Goal: Book appointment/travel/reservation

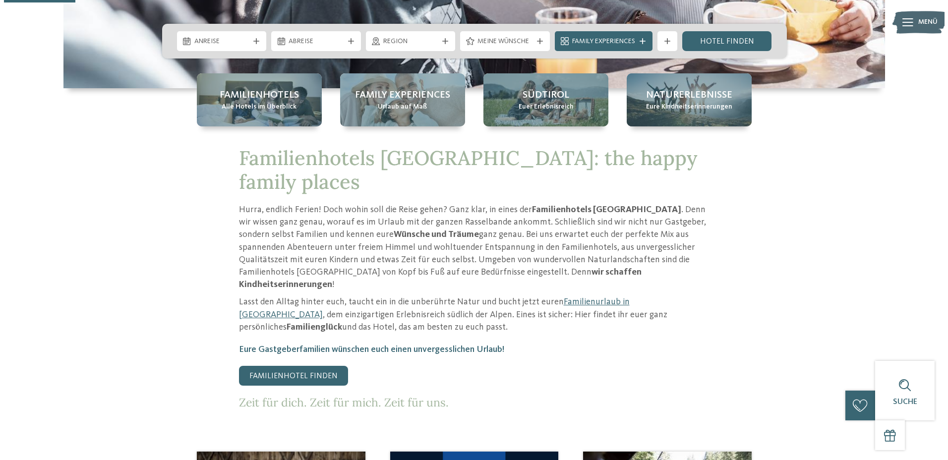
scroll to position [50, 0]
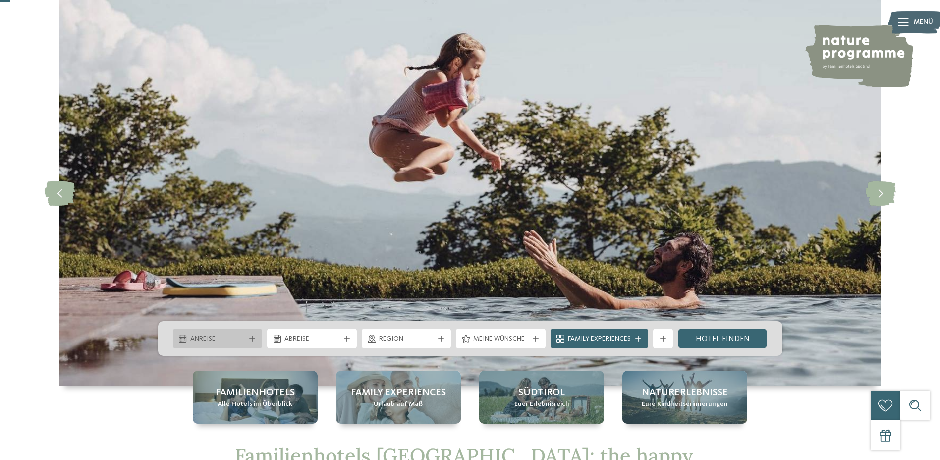
click at [234, 340] on span "Anreise" at bounding box center [217, 339] width 55 height 10
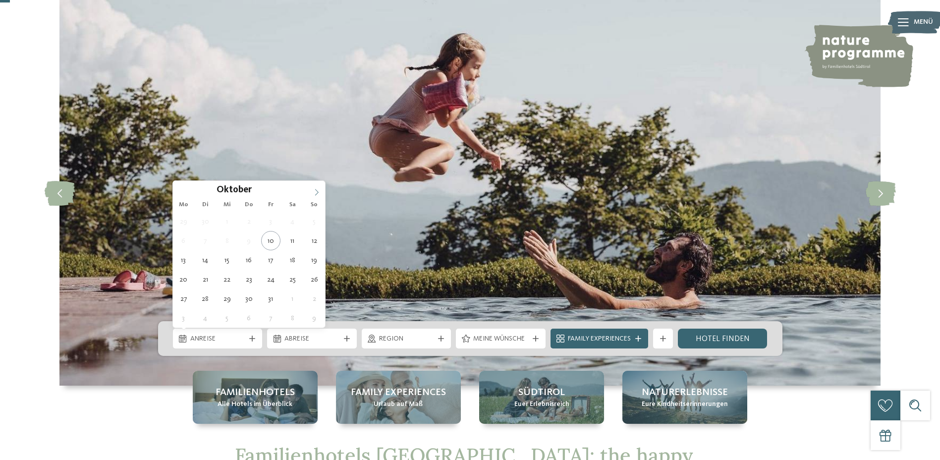
click at [316, 189] on icon at bounding box center [316, 192] width 3 height 6
type input "****"
click at [316, 189] on icon at bounding box center [316, 192] width 3 height 6
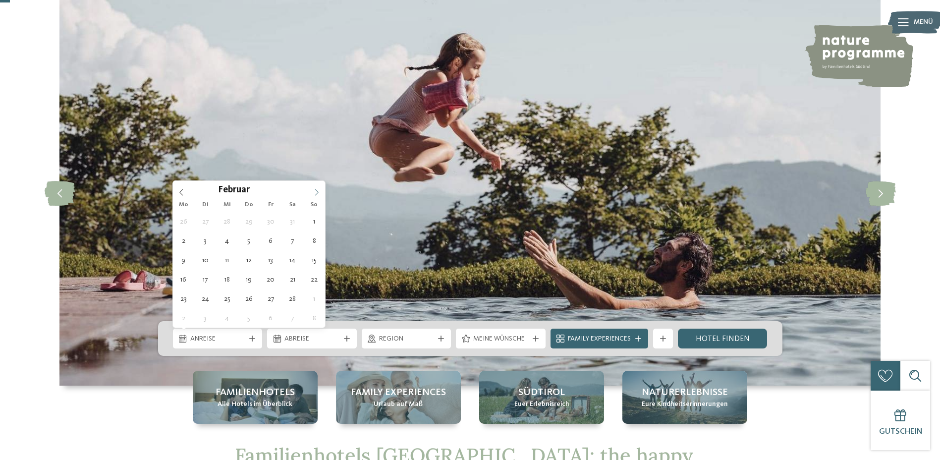
click at [316, 189] on icon at bounding box center [316, 192] width 3 height 6
type div "08.06.2026"
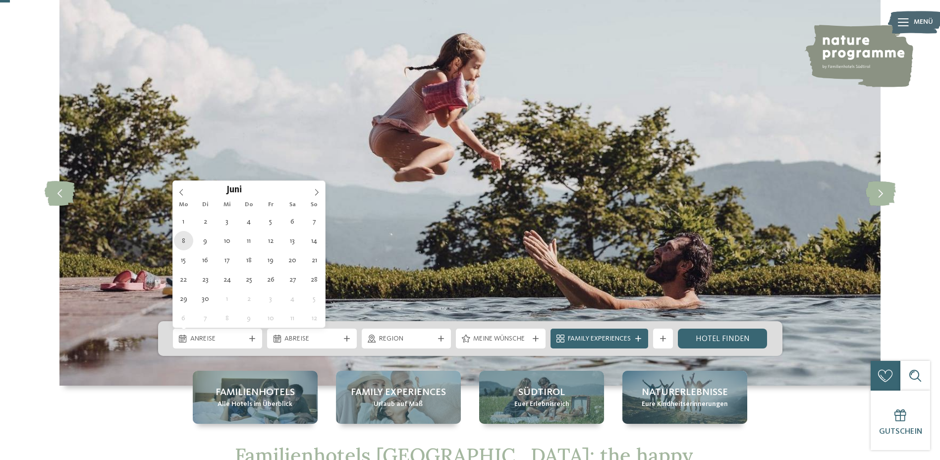
type input "****"
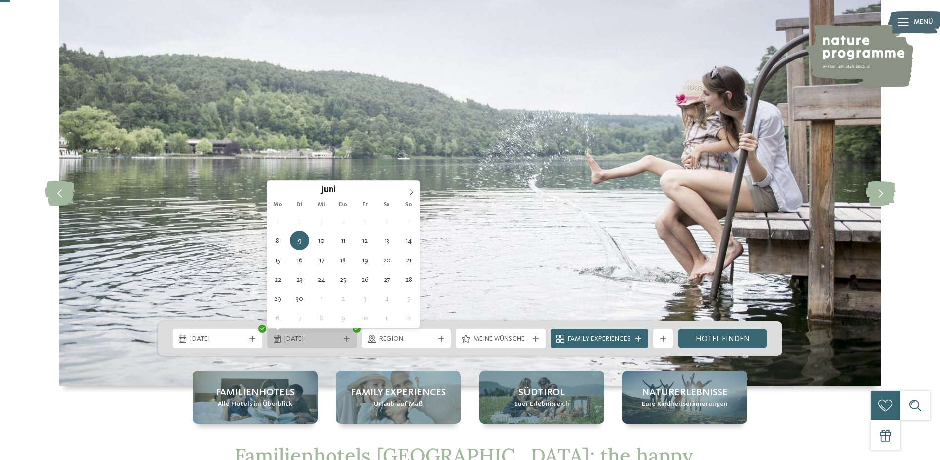
click at [342, 340] on div at bounding box center [347, 339] width 10 height 6
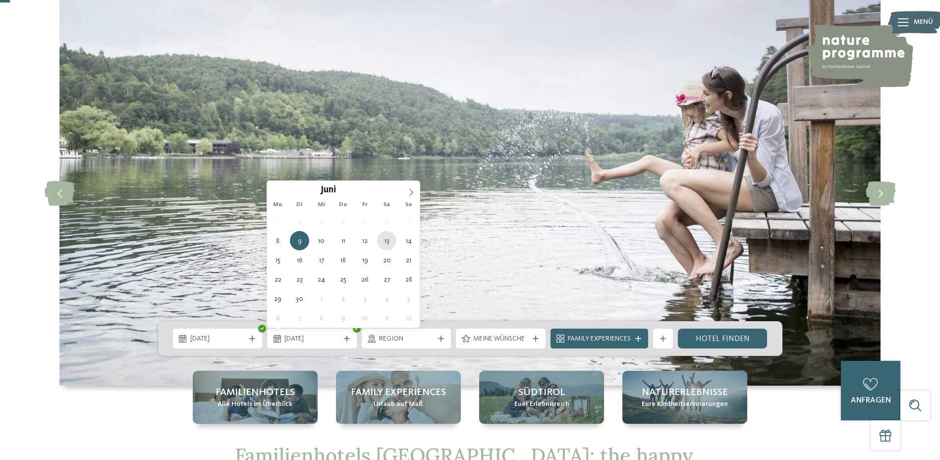
type div "13.06.2026"
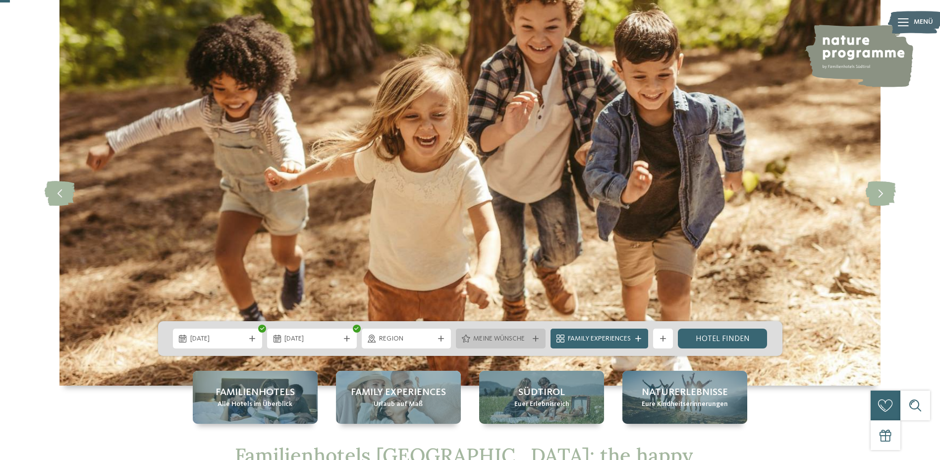
click at [535, 337] on icon at bounding box center [536, 339] width 6 height 6
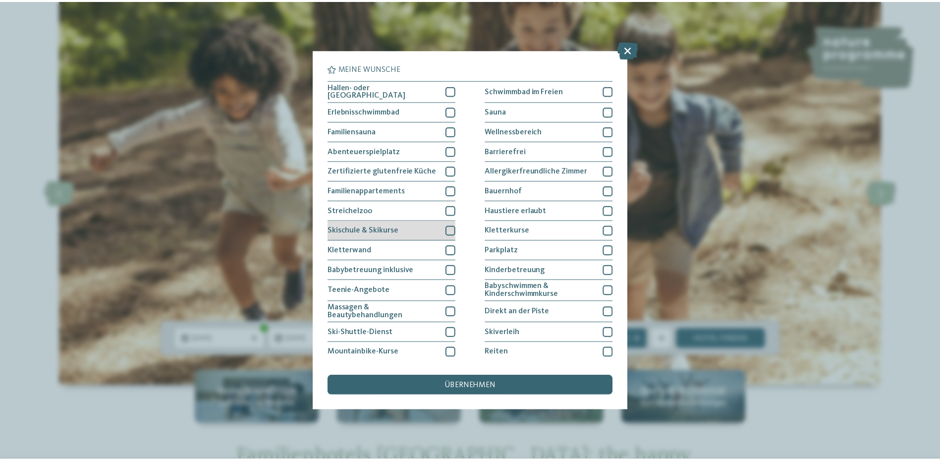
scroll to position [59, 0]
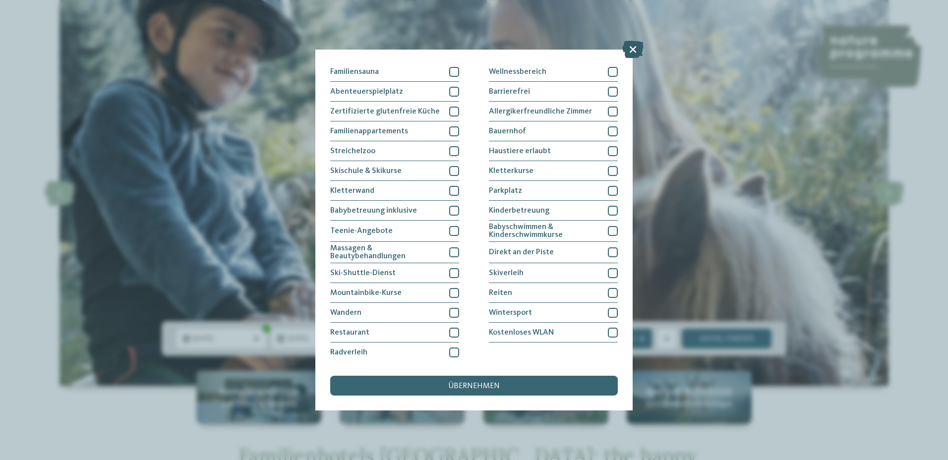
click at [630, 52] on icon at bounding box center [632, 49] width 21 height 17
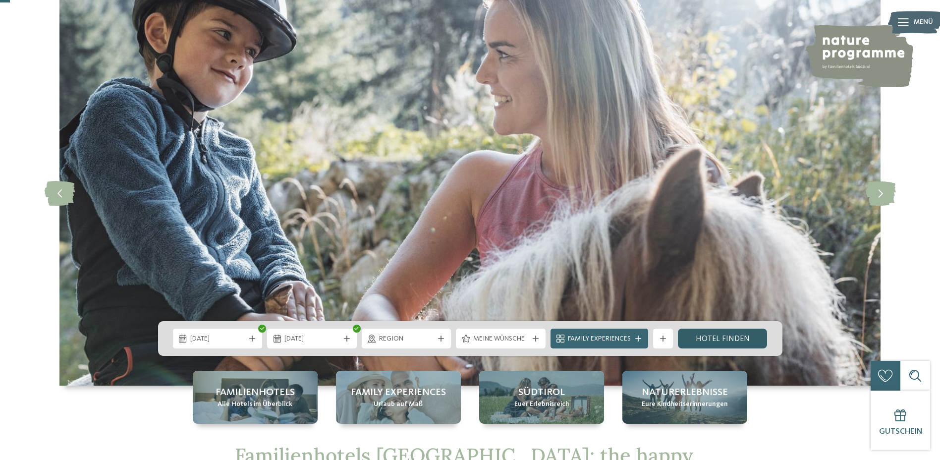
click at [744, 339] on link "Hotel finden" at bounding box center [723, 339] width 90 height 20
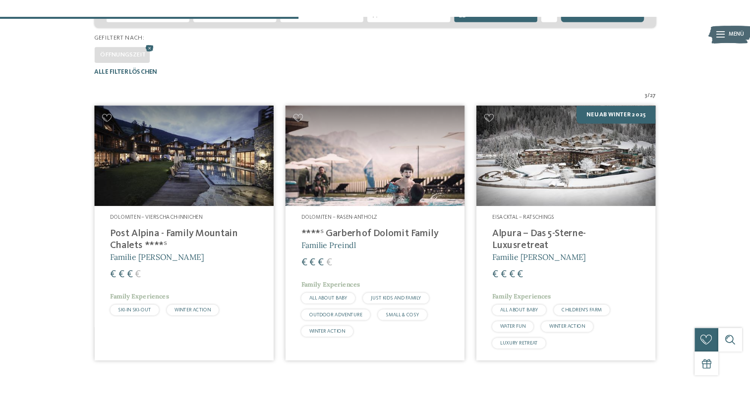
scroll to position [325, 0]
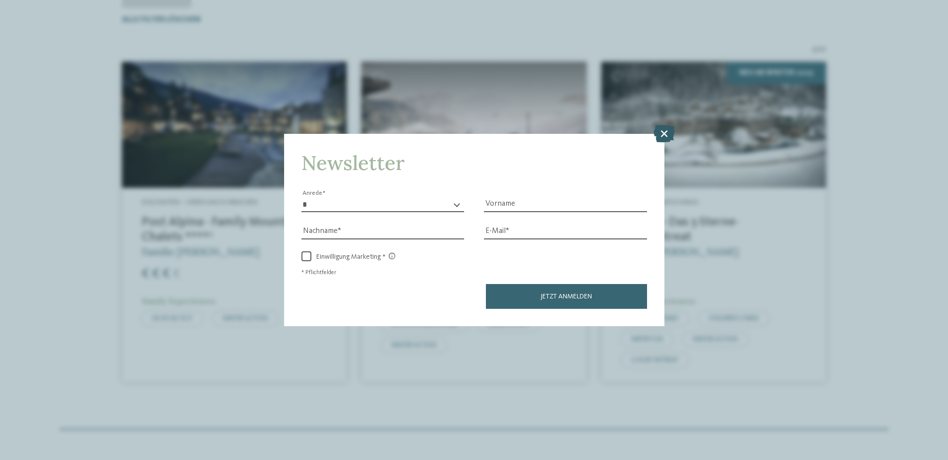
click at [663, 126] on icon at bounding box center [663, 132] width 21 height 17
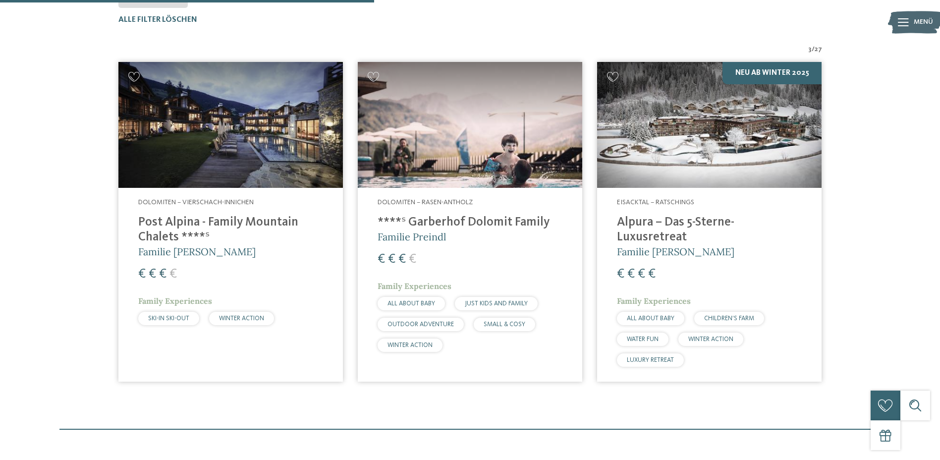
click at [216, 177] on img at bounding box center [230, 125] width 225 height 126
click at [445, 144] on img at bounding box center [470, 125] width 225 height 126
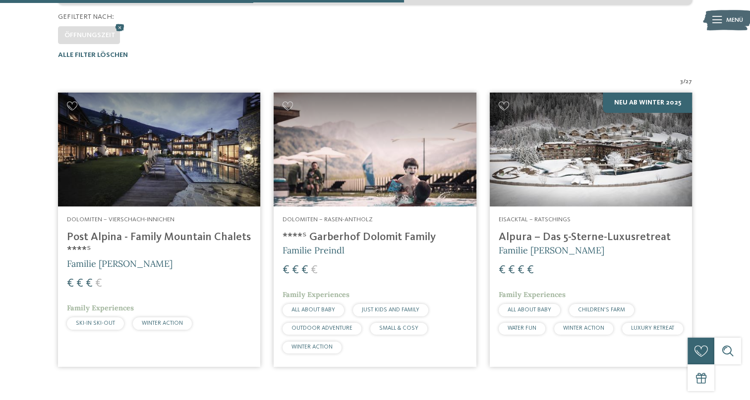
scroll to position [206, 0]
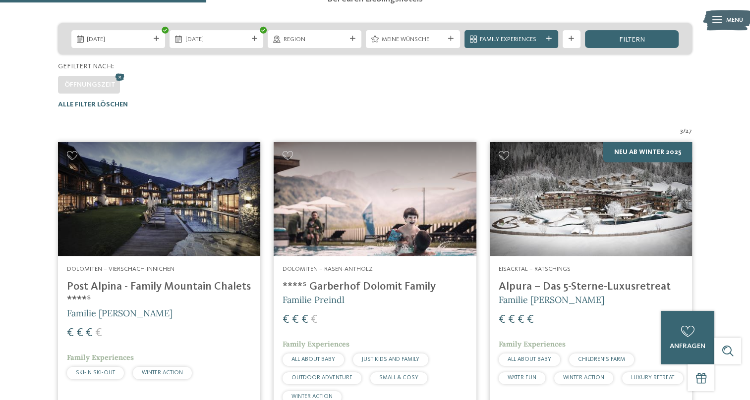
click at [680, 133] on span "3" at bounding box center [681, 131] width 3 height 9
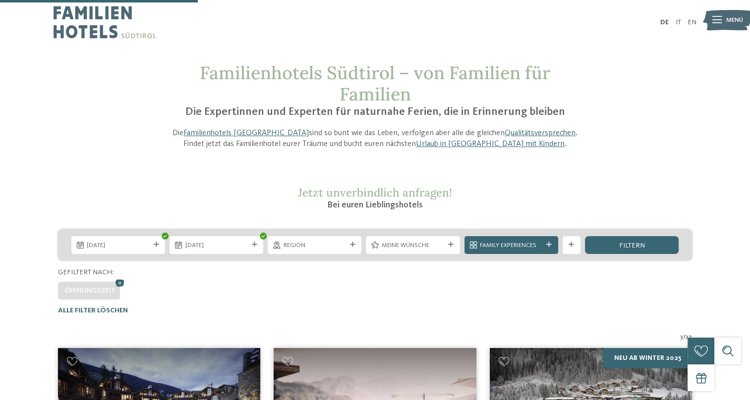
scroll to position [248, 0]
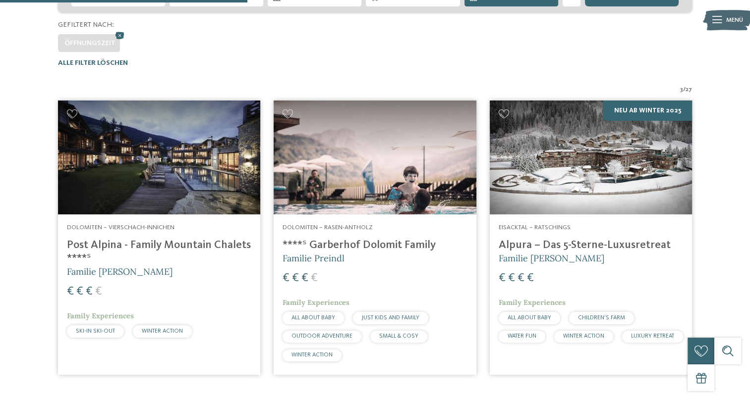
click at [688, 91] on span "27" at bounding box center [688, 89] width 6 height 9
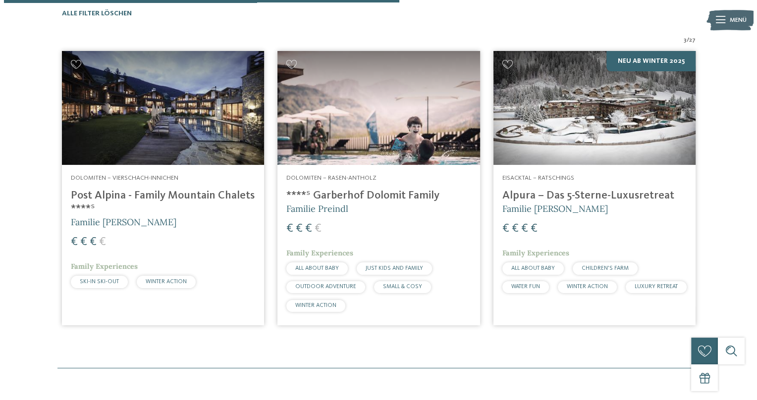
scroll to position [496, 0]
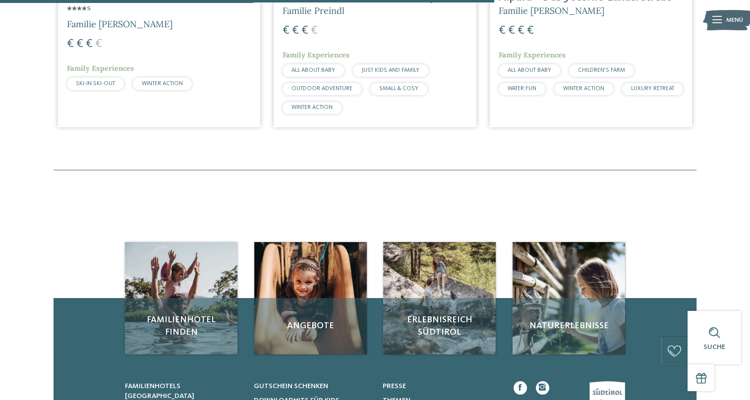
click at [716, 23] on icon at bounding box center [716, 19] width 9 height 7
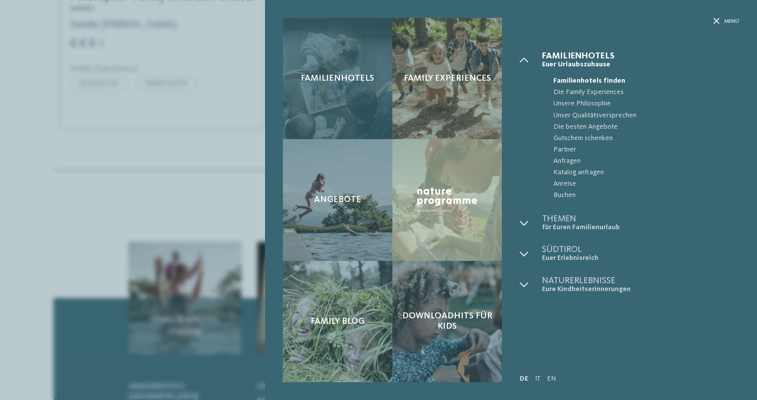
click at [349, 88] on div "Familienhotels" at bounding box center [338, 78] width 110 height 121
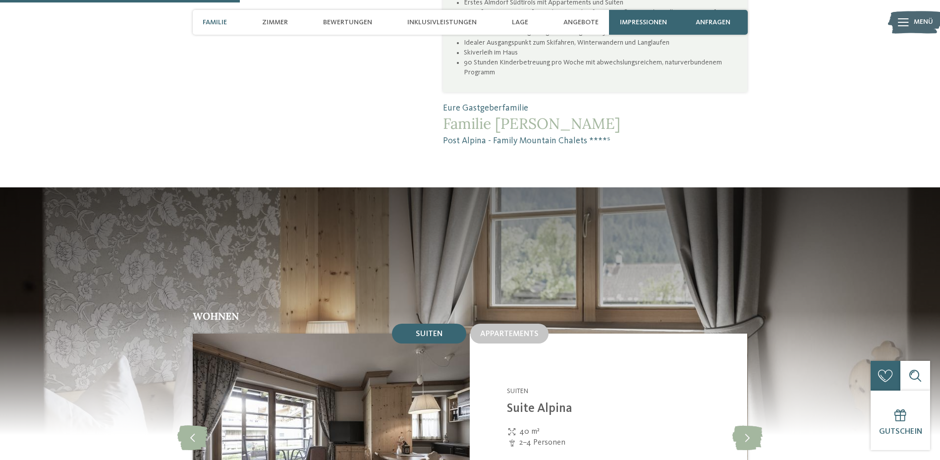
scroll to position [1090, 0]
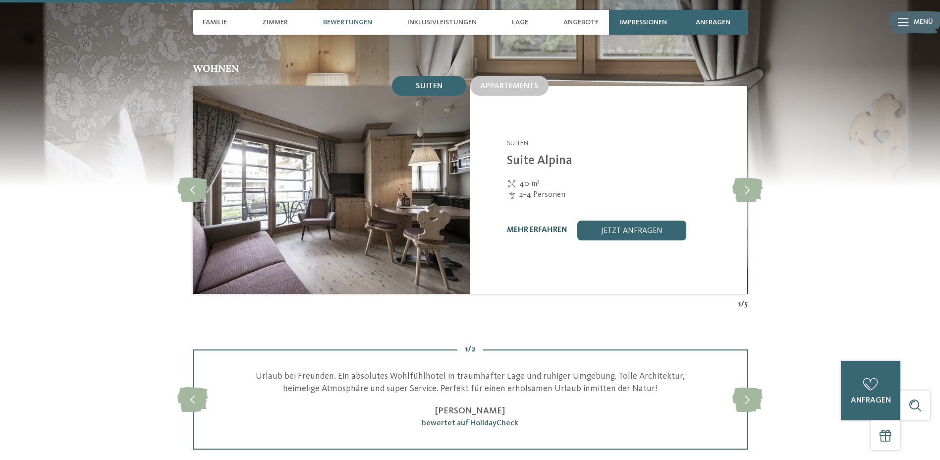
click at [520, 226] on link "mehr erfahren" at bounding box center [537, 230] width 60 height 8
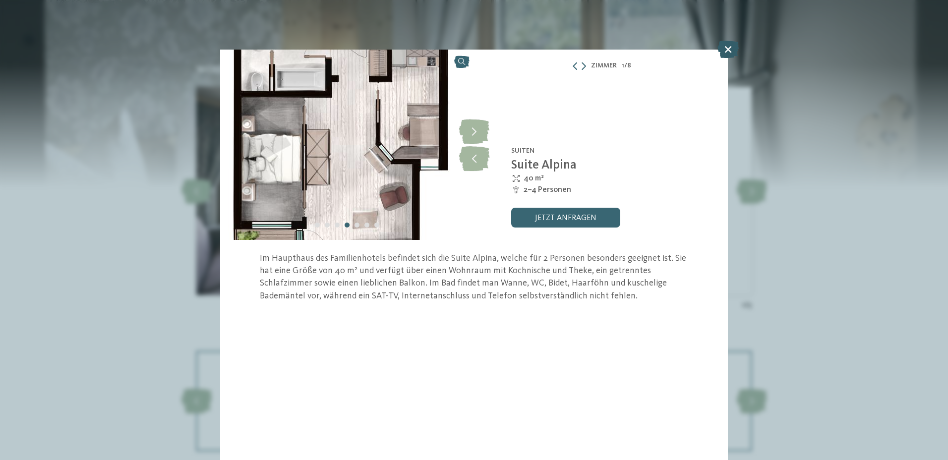
click at [725, 51] on icon at bounding box center [727, 49] width 21 height 17
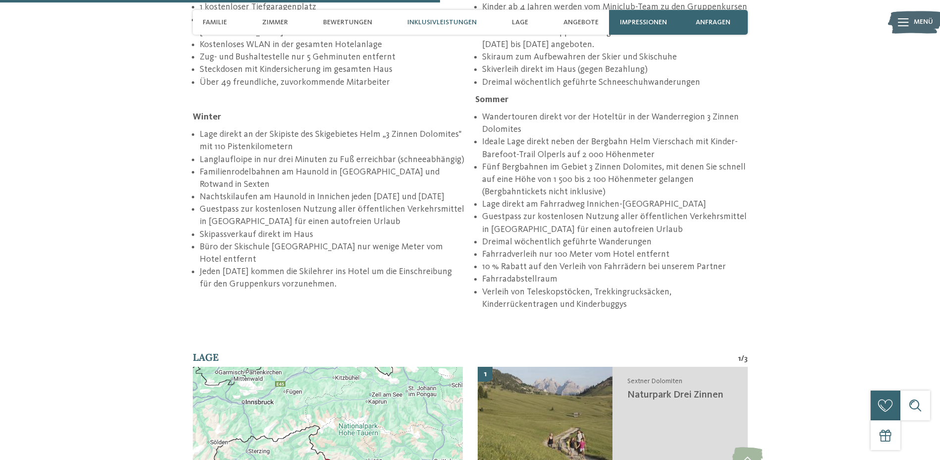
scroll to position [1437, 0]
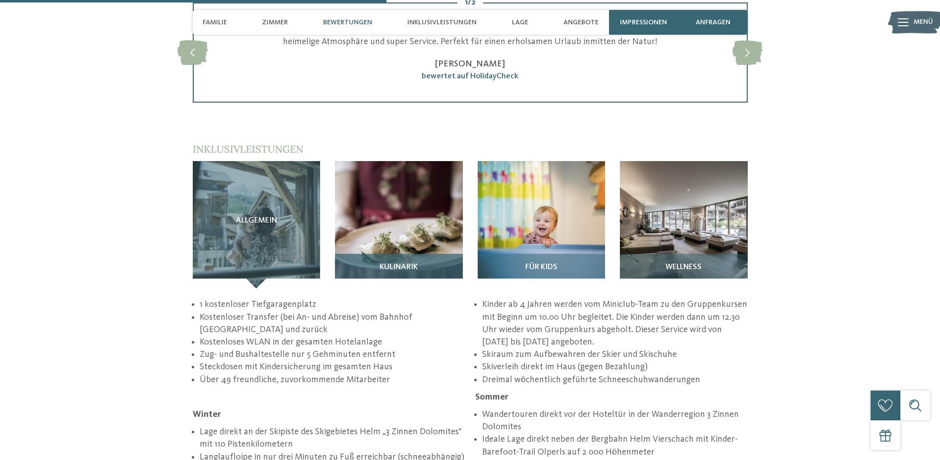
click at [420, 184] on img at bounding box center [399, 225] width 128 height 128
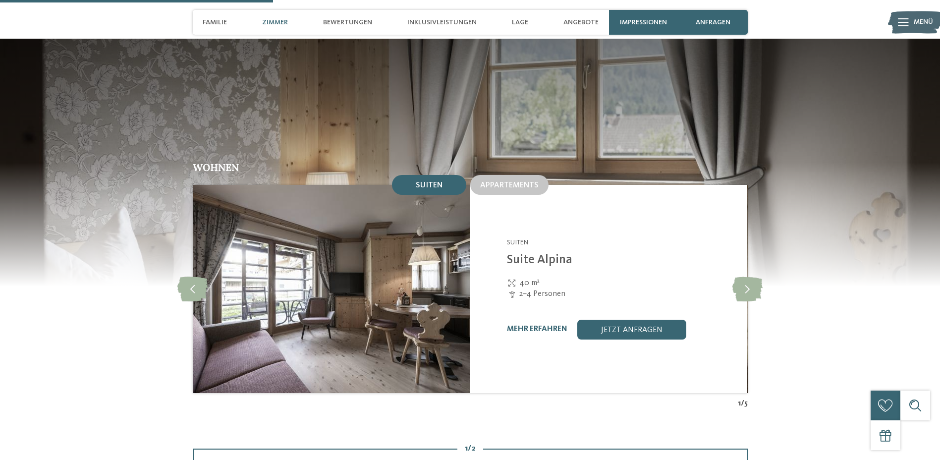
scroll to position [1041, 0]
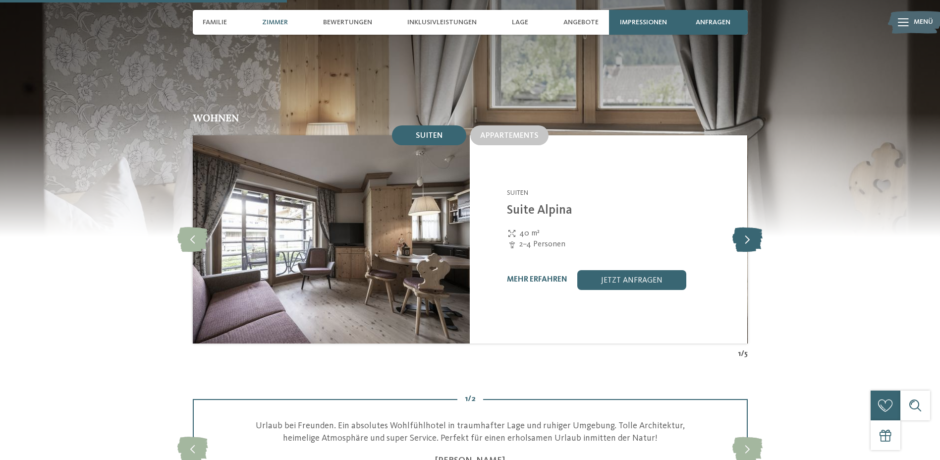
click at [746, 227] on icon at bounding box center [748, 239] width 30 height 25
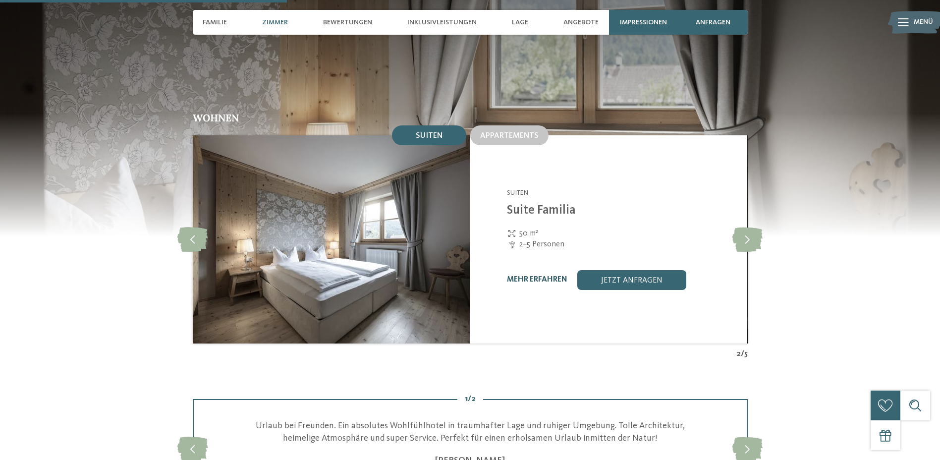
click at [541, 276] on link "mehr erfahren" at bounding box center [537, 280] width 60 height 8
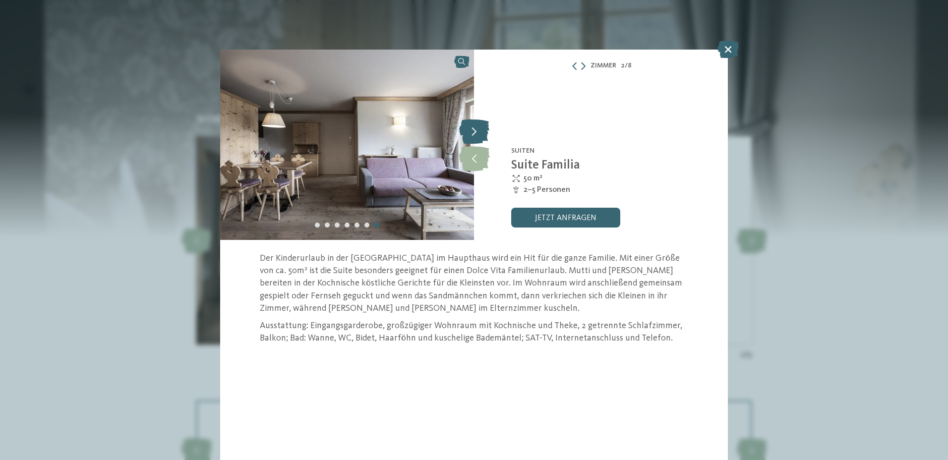
click at [470, 126] on icon at bounding box center [474, 131] width 30 height 25
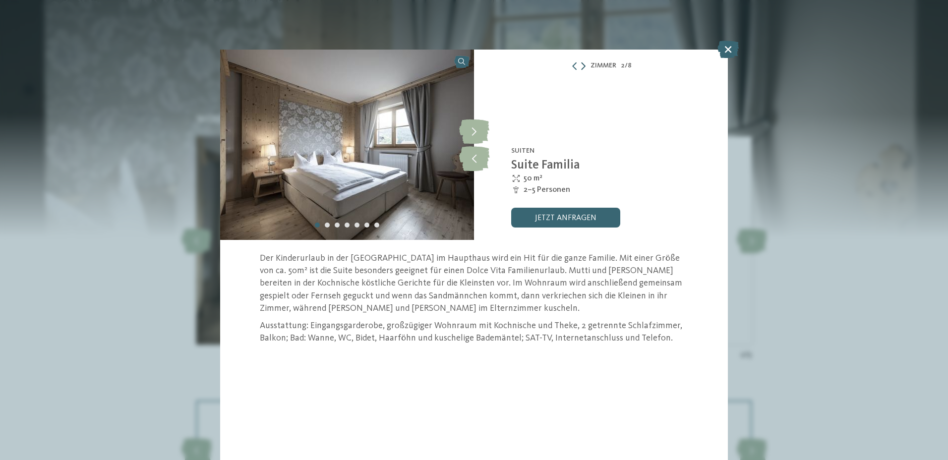
click at [583, 68] on icon at bounding box center [583, 66] width 4 height 8
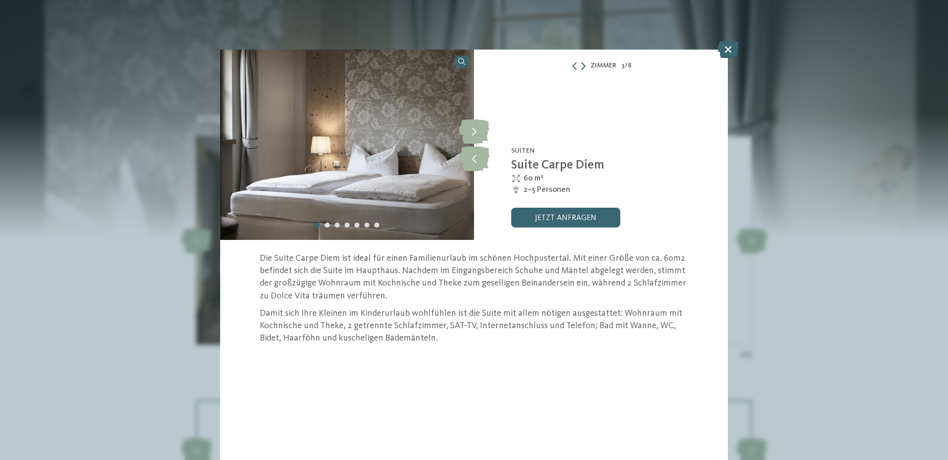
click at [583, 68] on icon at bounding box center [583, 66] width 4 height 8
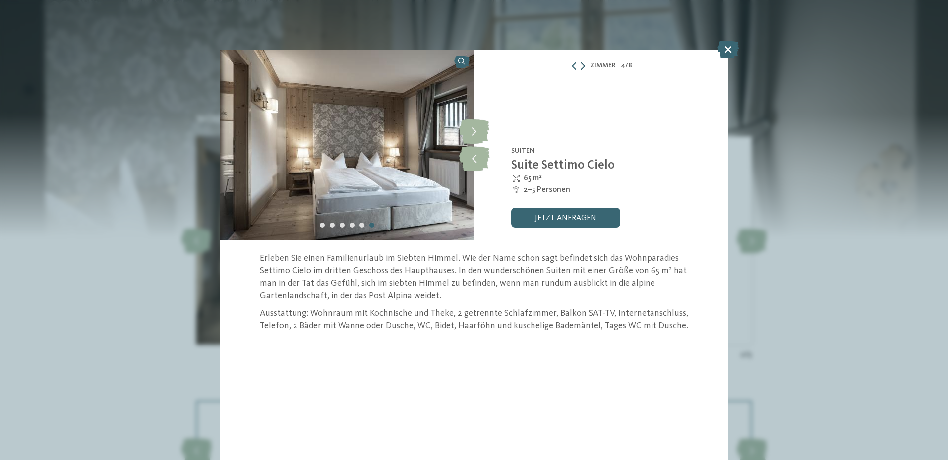
click at [583, 68] on icon at bounding box center [582, 66] width 4 height 8
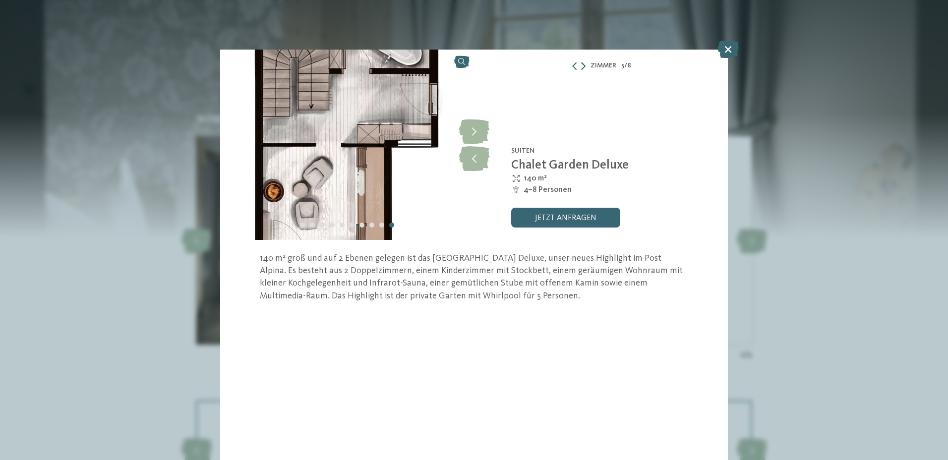
click at [583, 68] on icon at bounding box center [583, 66] width 4 height 8
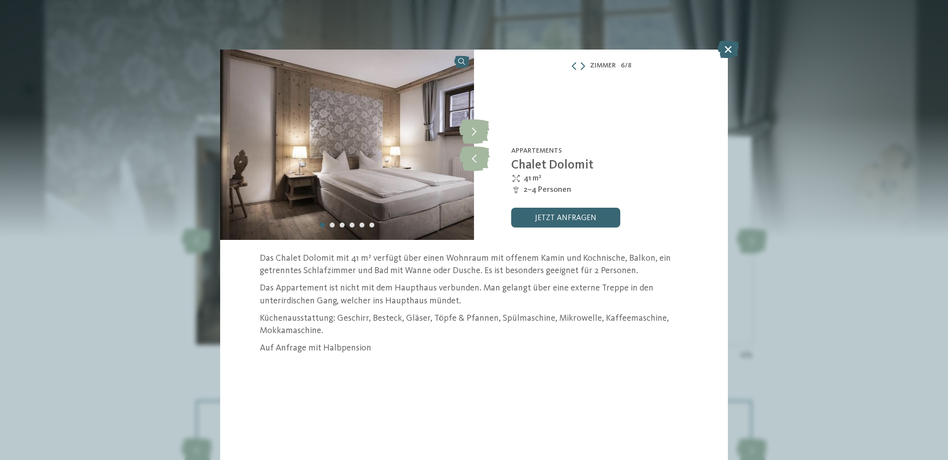
click at [585, 66] on div "Zimmer 6 / 8" at bounding box center [601, 65] width 254 height 12
click at [583, 65] on icon at bounding box center [582, 66] width 4 height 8
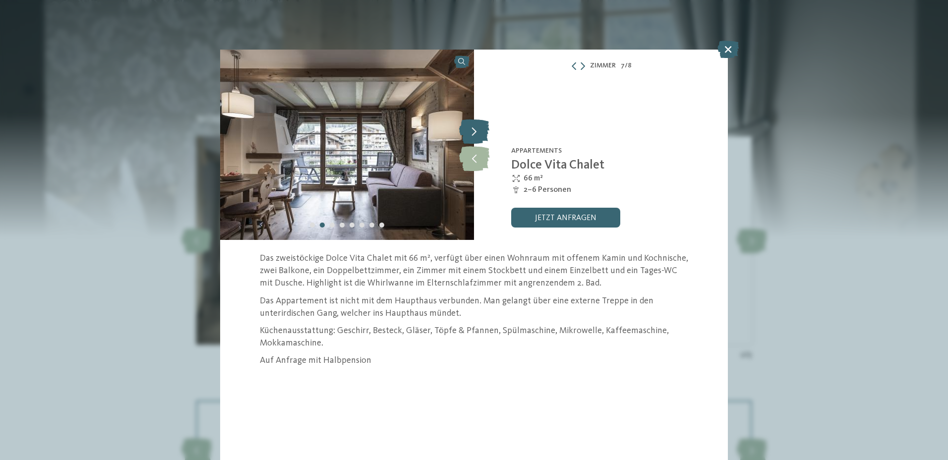
click at [473, 136] on icon at bounding box center [474, 131] width 30 height 25
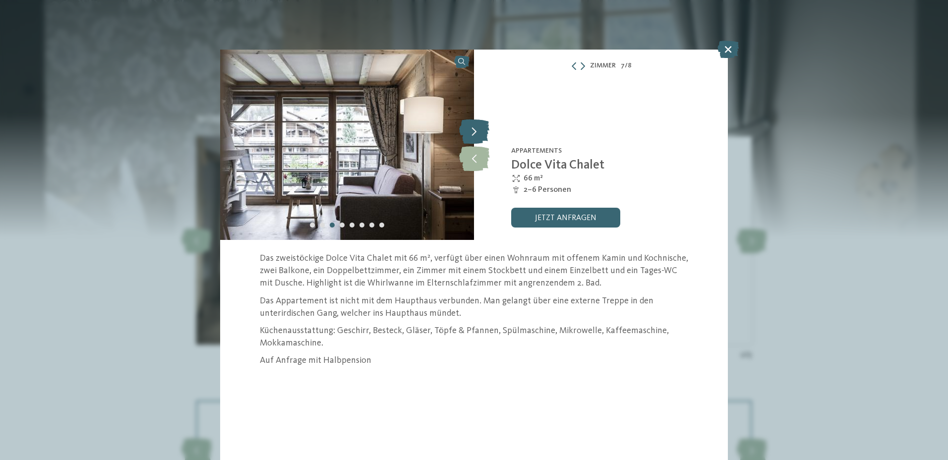
click at [473, 136] on icon at bounding box center [474, 131] width 30 height 25
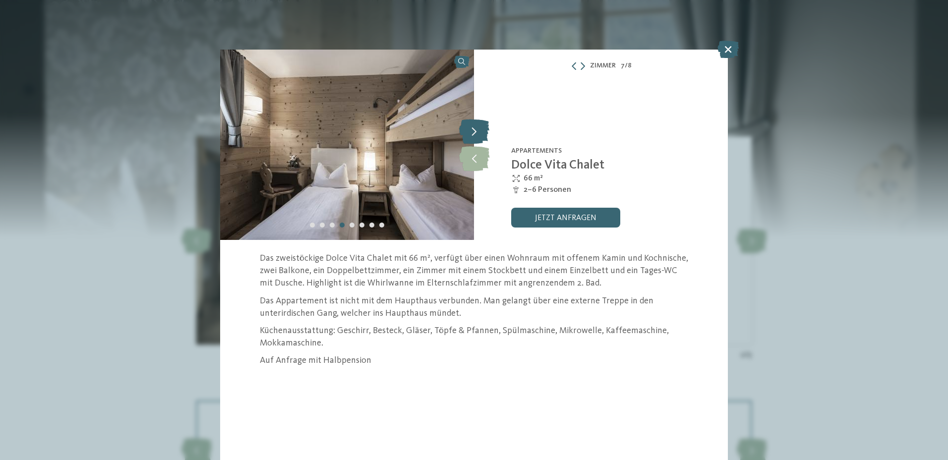
click at [473, 136] on icon at bounding box center [474, 131] width 30 height 25
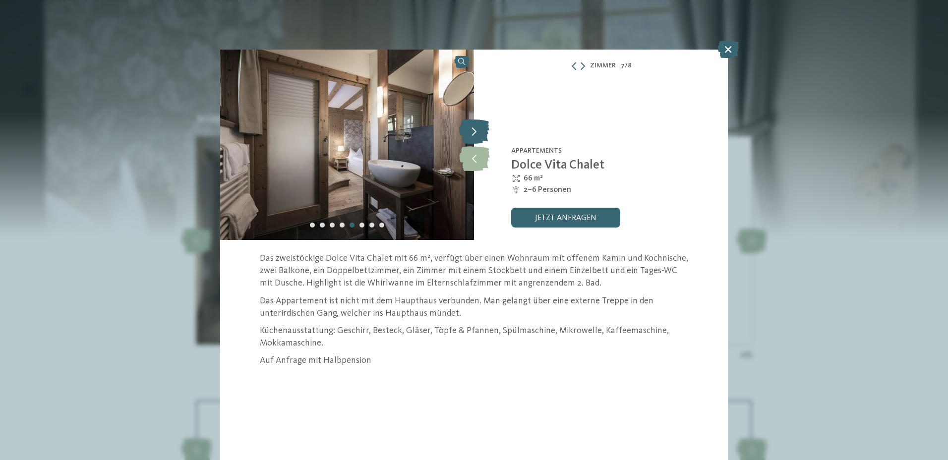
click at [473, 136] on icon at bounding box center [474, 131] width 30 height 25
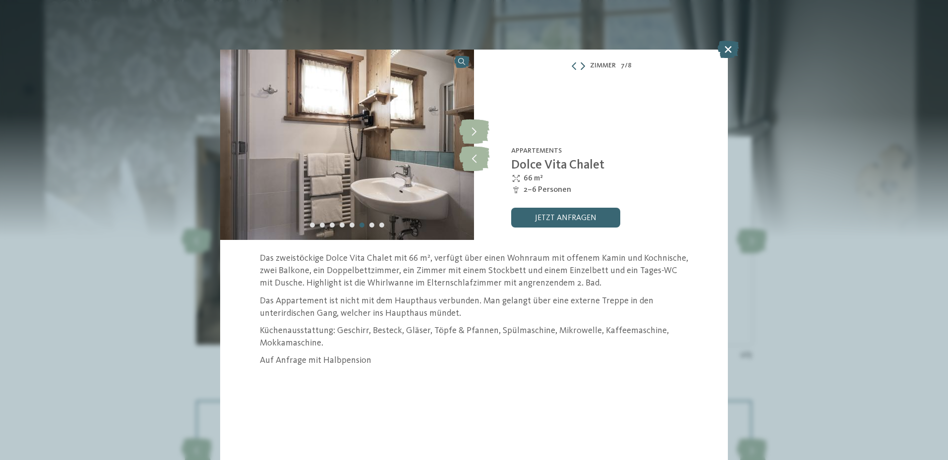
click at [584, 64] on icon at bounding box center [582, 66] width 4 height 8
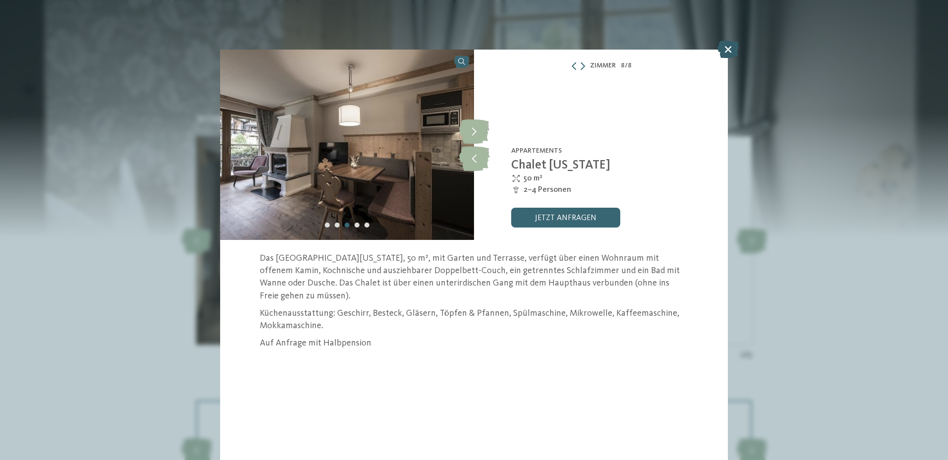
click at [726, 49] on icon at bounding box center [727, 49] width 21 height 17
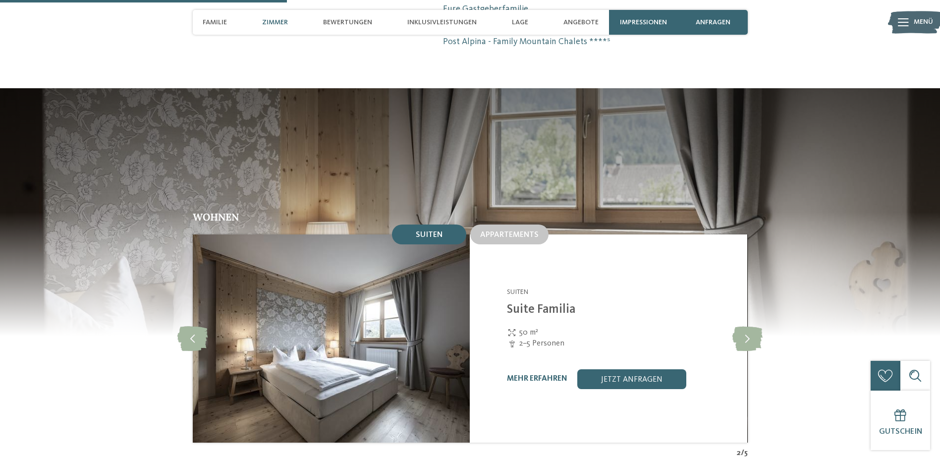
scroll to position [892, 0]
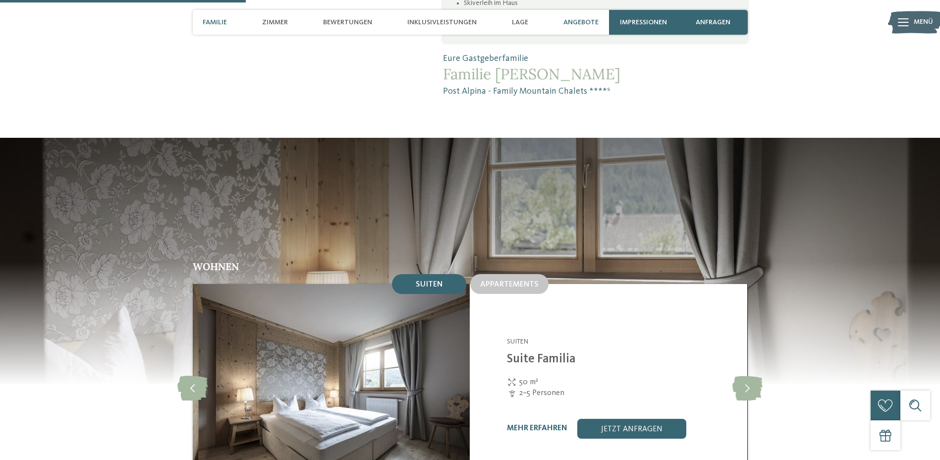
click at [586, 18] on span "Angebote" at bounding box center [581, 22] width 35 height 8
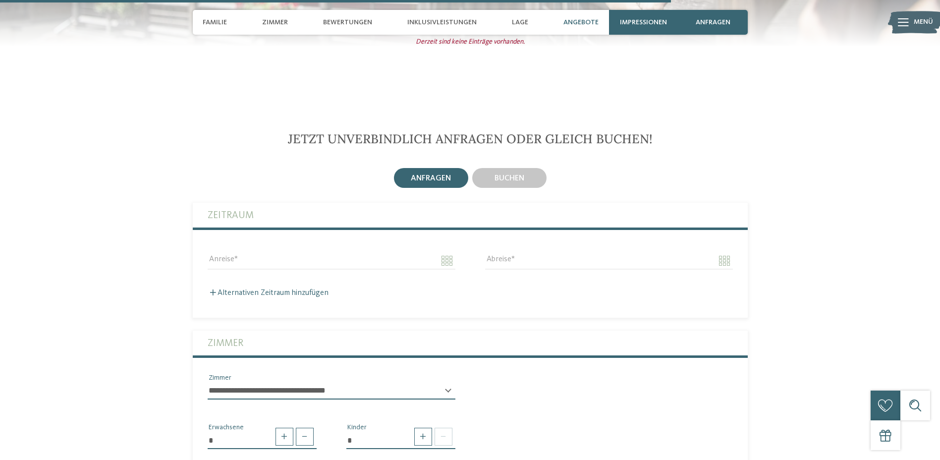
scroll to position [2235, 0]
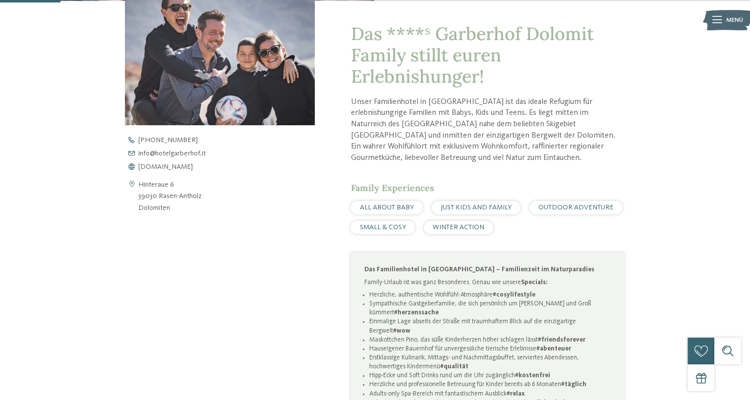
scroll to position [496, 0]
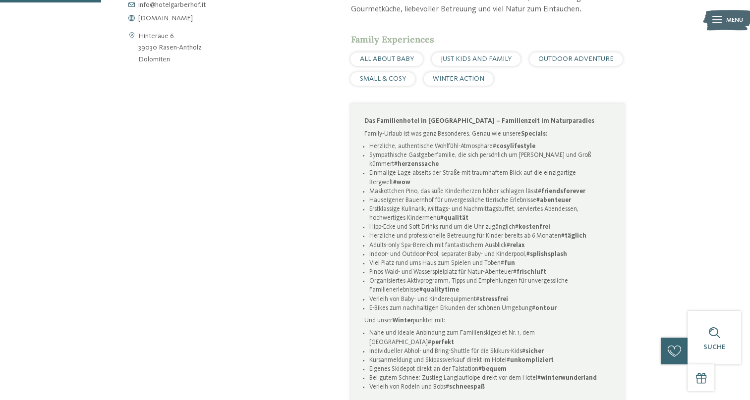
click at [482, 212] on li "Erstklassige Kulinarik, Mittags- und Nachmittagsbuffet, serviertes Abendessen, …" at bounding box center [490, 214] width 242 height 18
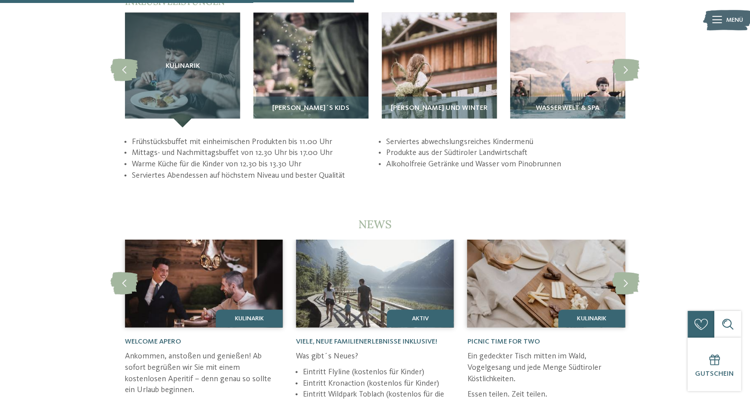
scroll to position [1883, 0]
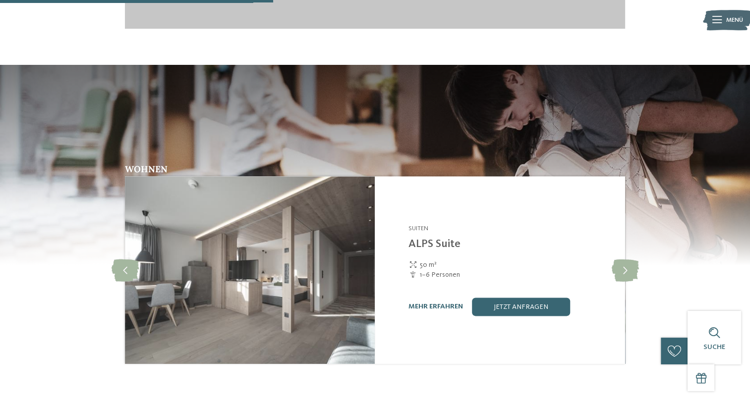
scroll to position [1338, 0]
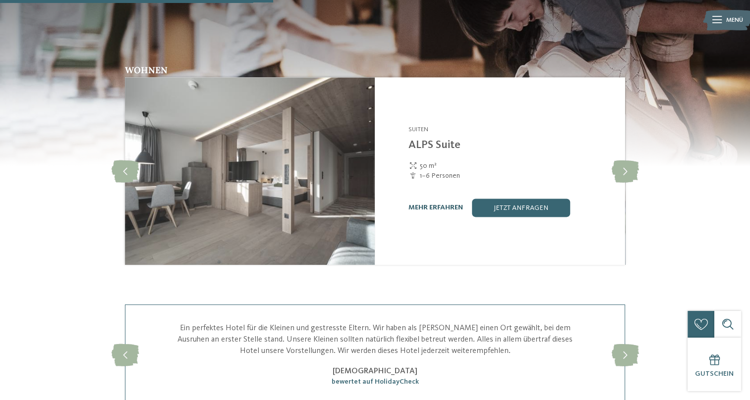
click at [424, 204] on link "mehr erfahren" at bounding box center [435, 207] width 55 height 7
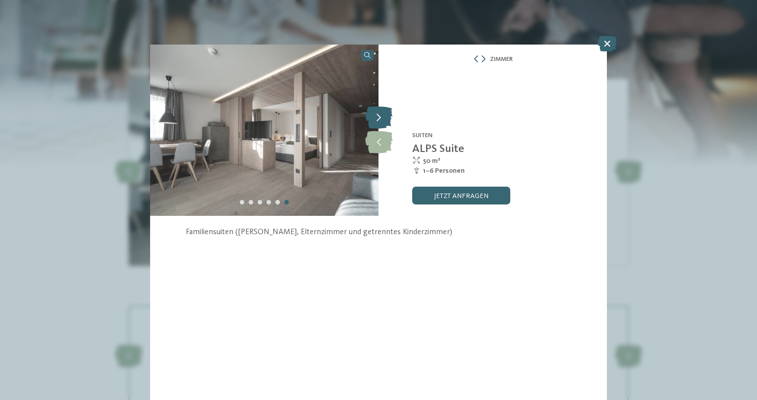
click at [374, 117] on icon at bounding box center [378, 118] width 27 height 22
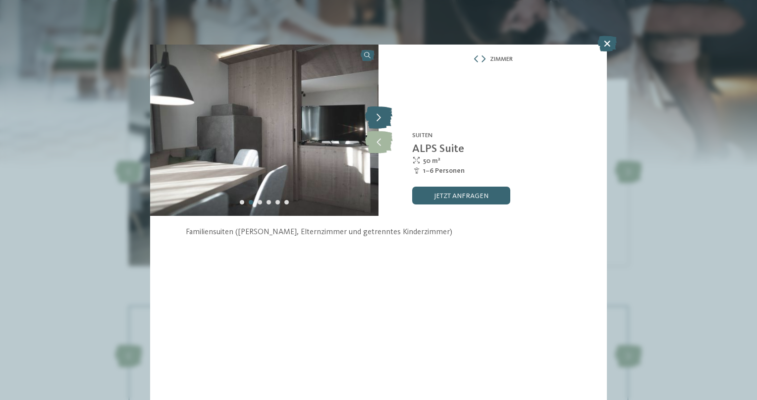
click at [374, 117] on icon at bounding box center [378, 118] width 27 height 22
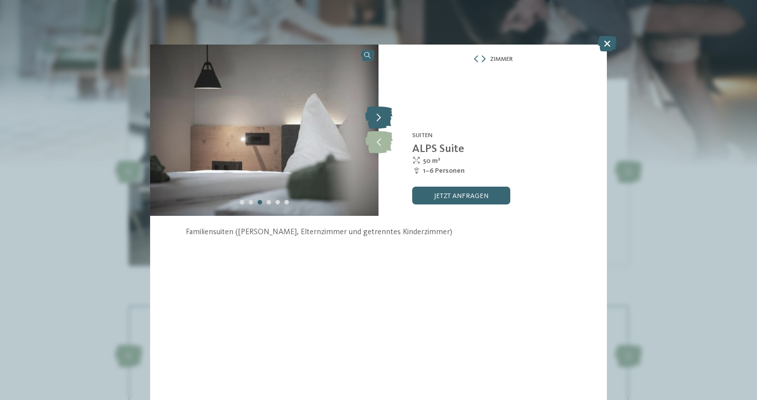
click at [374, 117] on icon at bounding box center [378, 118] width 27 height 22
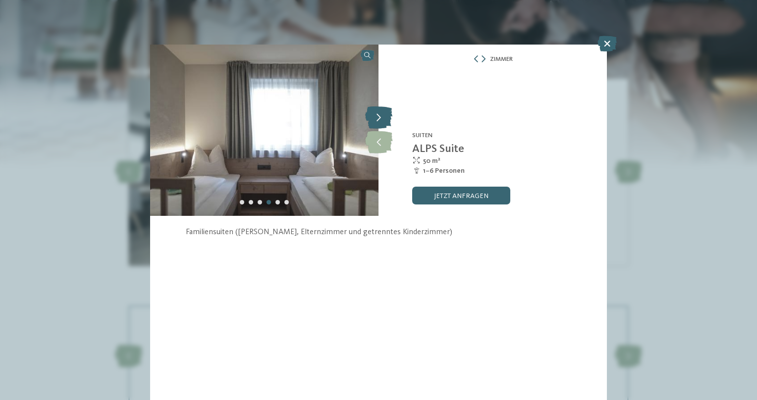
click at [374, 117] on icon at bounding box center [378, 118] width 27 height 22
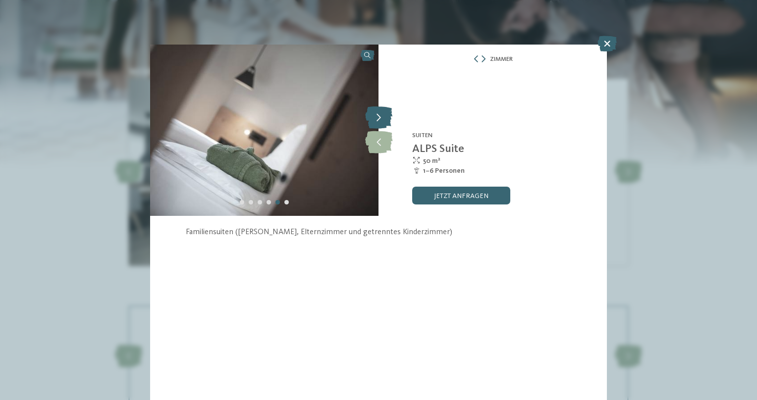
click at [374, 117] on icon at bounding box center [378, 118] width 27 height 22
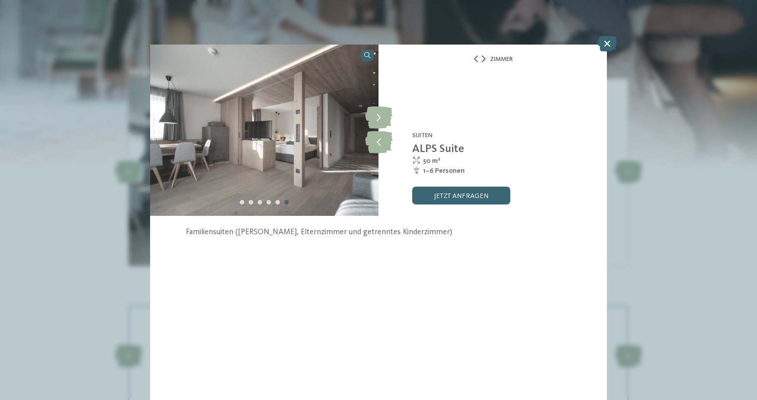
click at [484, 57] on icon at bounding box center [484, 59] width 4 height 7
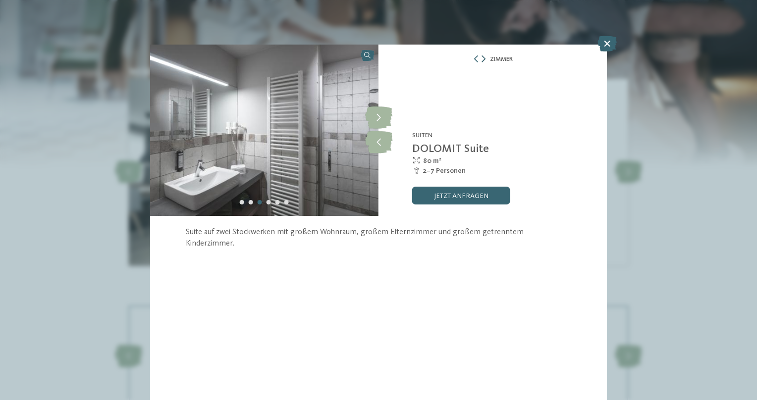
click at [484, 57] on icon at bounding box center [484, 59] width 4 height 7
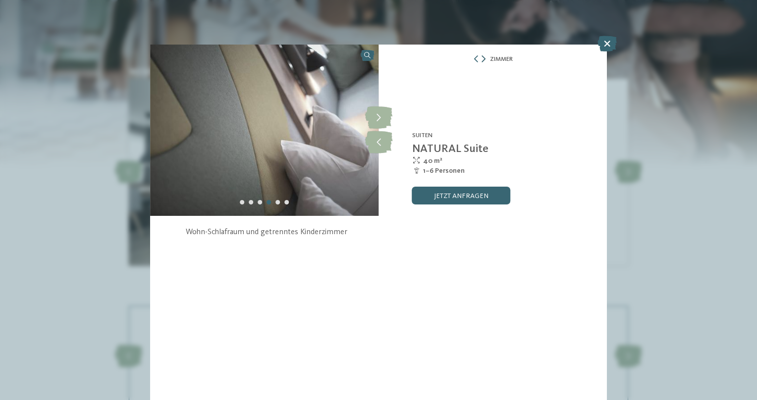
click at [484, 57] on icon at bounding box center [484, 59] width 4 height 7
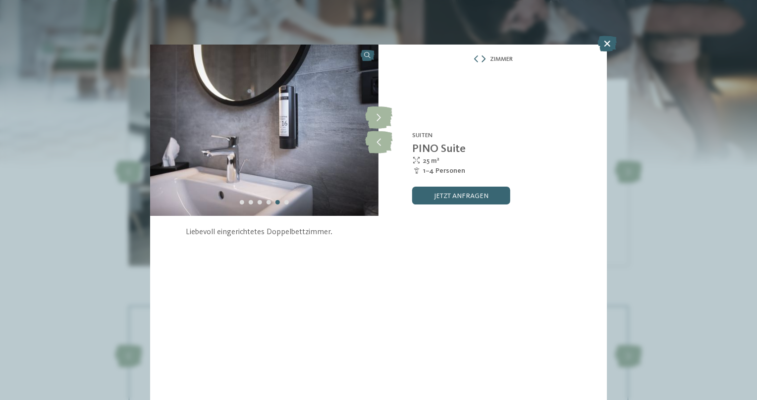
click at [484, 57] on icon at bounding box center [484, 59] width 4 height 7
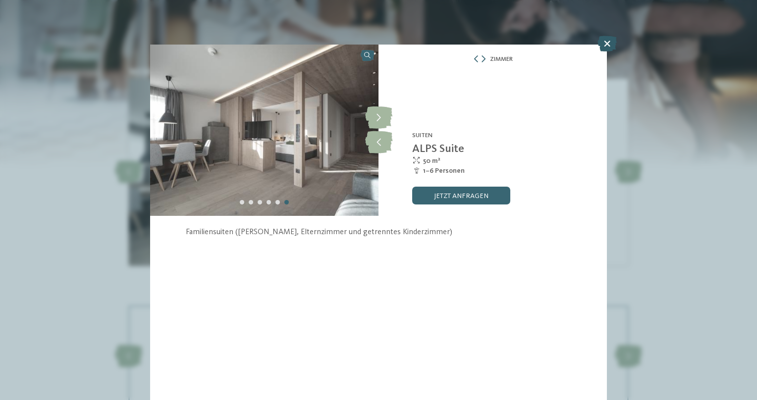
click at [607, 46] on icon at bounding box center [607, 44] width 19 height 16
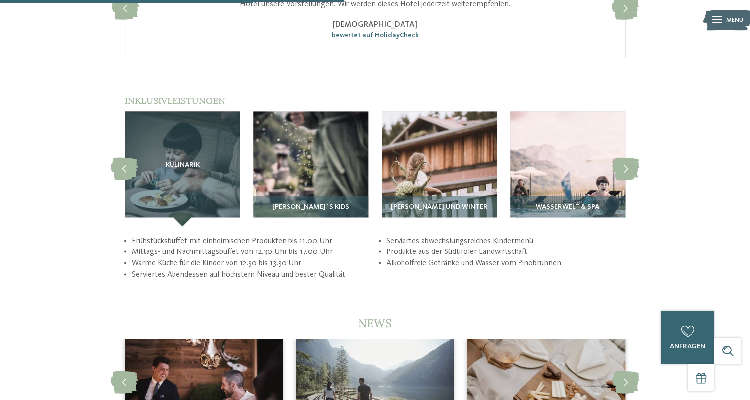
scroll to position [2032, 0]
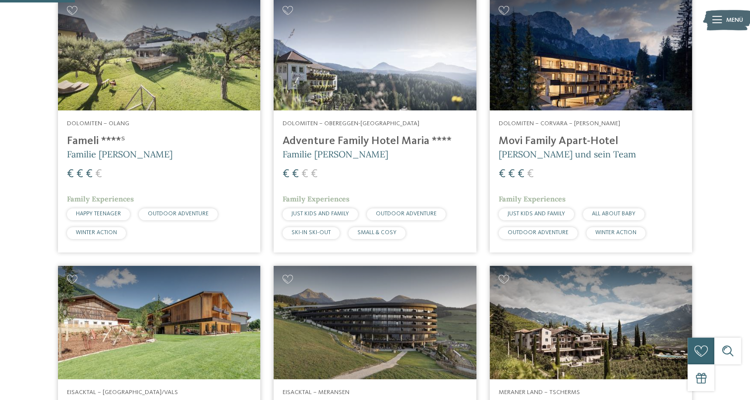
scroll to position [248, 0]
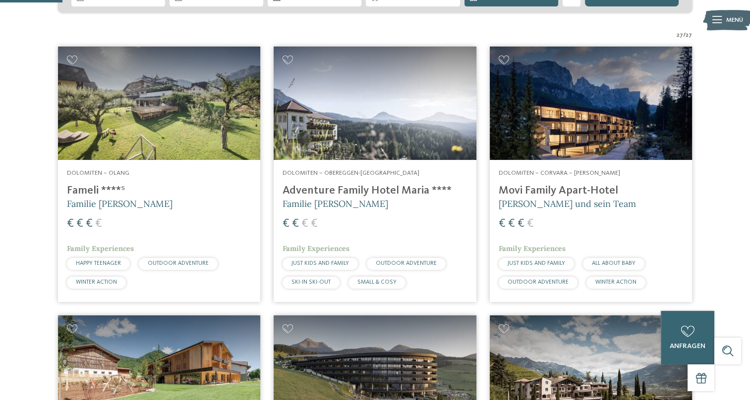
click at [367, 118] on img at bounding box center [375, 104] width 202 height 114
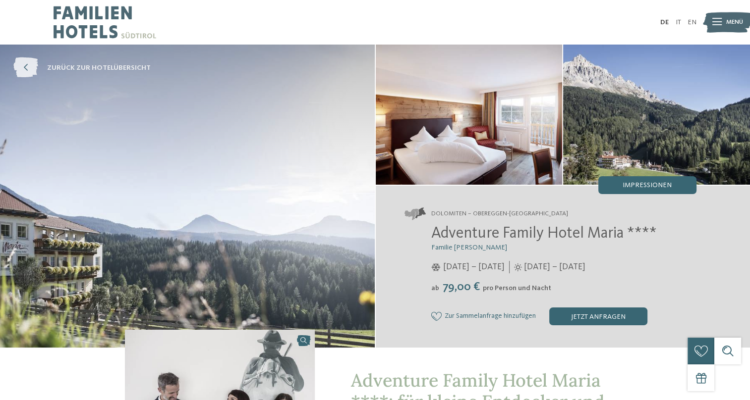
click at [26, 66] on icon at bounding box center [25, 68] width 25 height 20
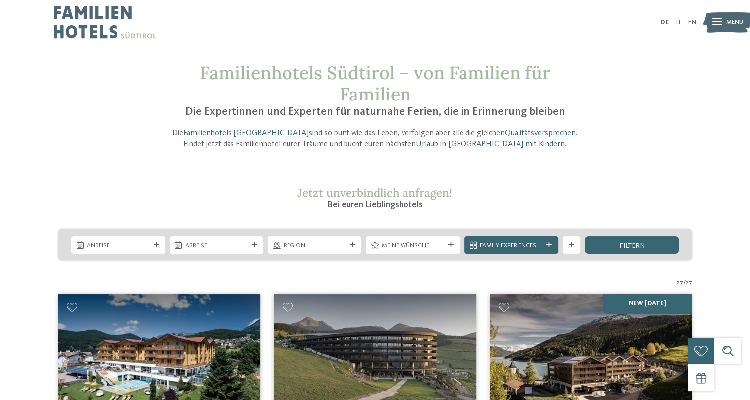
click at [666, 196] on section "Jetzt unverbindlich anfragen! Bei euren Lieblingshotels" at bounding box center [374, 199] width 607 height 26
